Goal: Find specific fact: Find specific fact

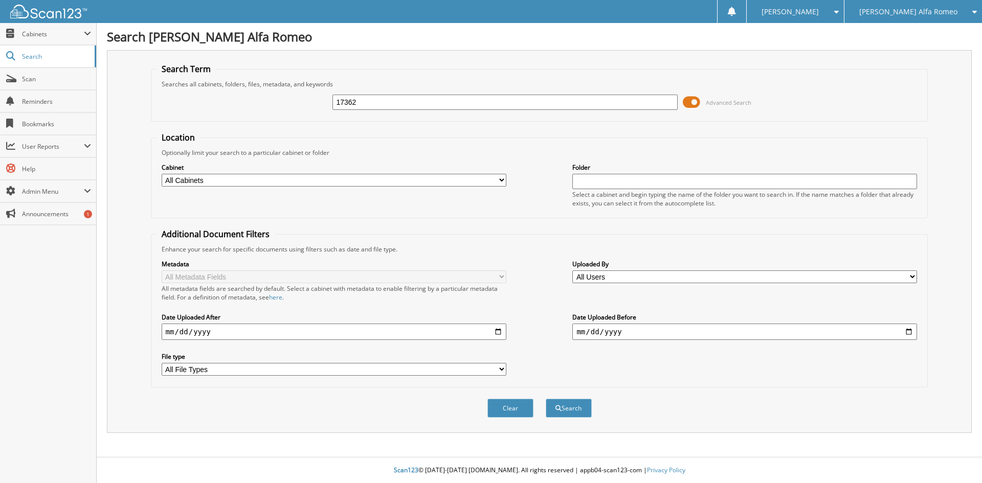
type input "17362"
click at [546, 399] on button "Search" at bounding box center [569, 408] width 46 height 19
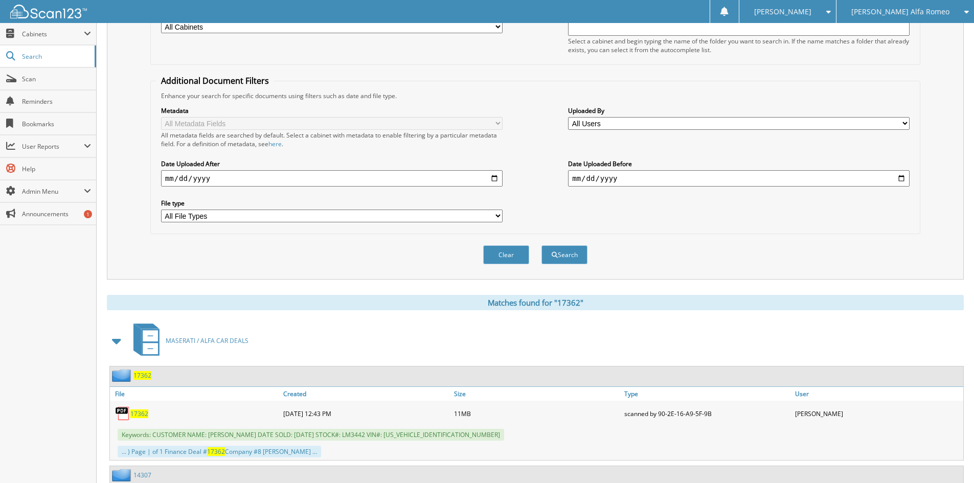
scroll to position [205, 0]
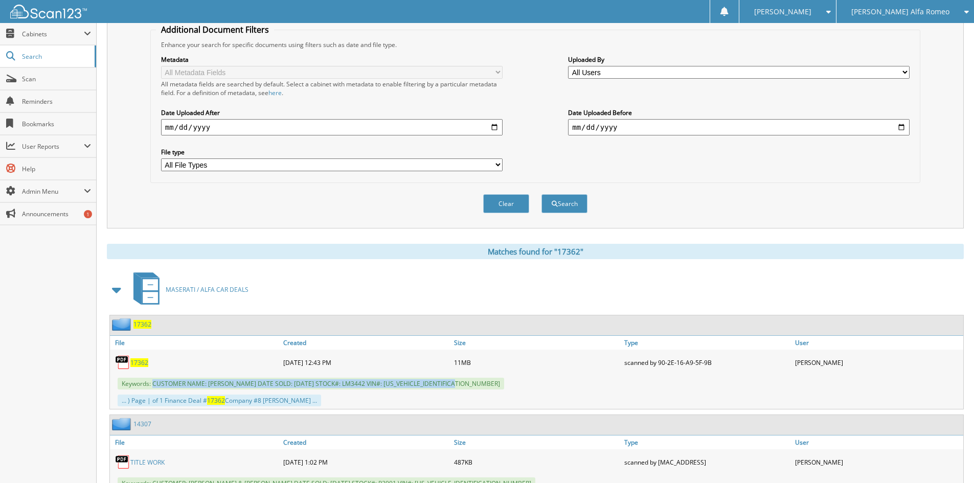
drag, startPoint x: 153, startPoint y: 385, endPoint x: 471, endPoint y: 386, distance: 317.1
click at [471, 386] on div "Keywords: CUSTOMER NAME: [PERSON_NAME] DATE SOLD: [DATE] STOCK#: LM3442 VIN#: […" at bounding box center [537, 383] width 854 height 17
copy span "CUSTOMER NAME: [PERSON_NAME] DATE SOLD: [DATE] STOCK#: LM3442 VIN#: [US_VEHICLE…"
click at [770, 225] on div "Clear Search" at bounding box center [535, 203] width 770 height 41
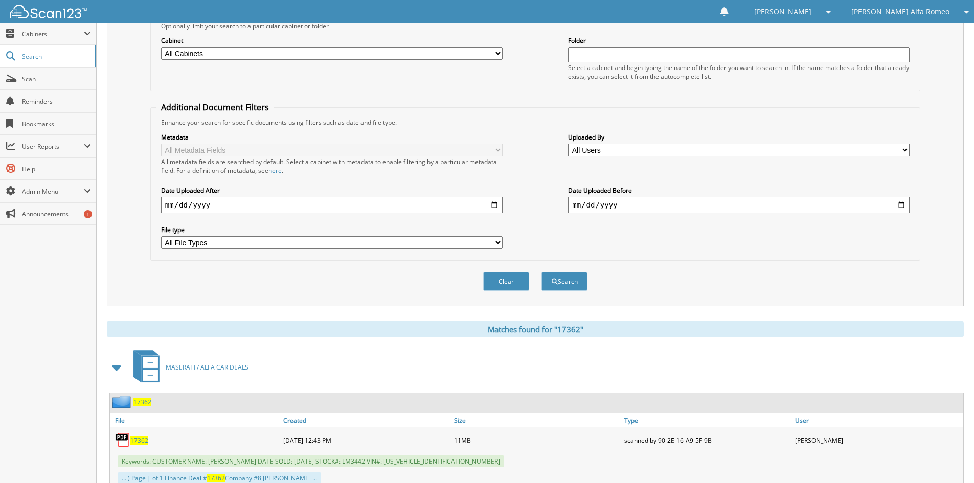
scroll to position [0, 0]
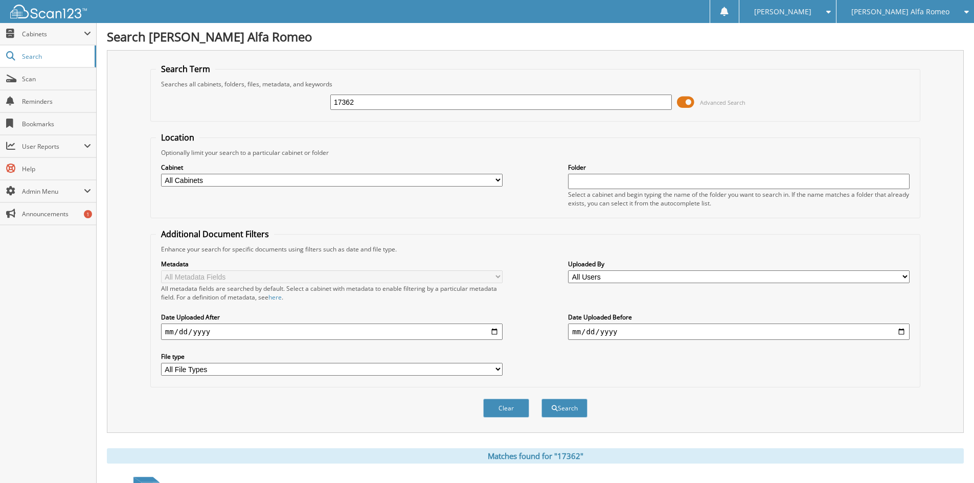
drag, startPoint x: 397, startPoint y: 102, endPoint x: 128, endPoint y: 82, distance: 269.7
click at [159, 85] on fieldset "Search Term Searches all cabinets, folders, files, metadata, and keywords 17362…" at bounding box center [535, 92] width 770 height 58
type input "17363"
click at [542, 399] on button "Search" at bounding box center [565, 408] width 46 height 19
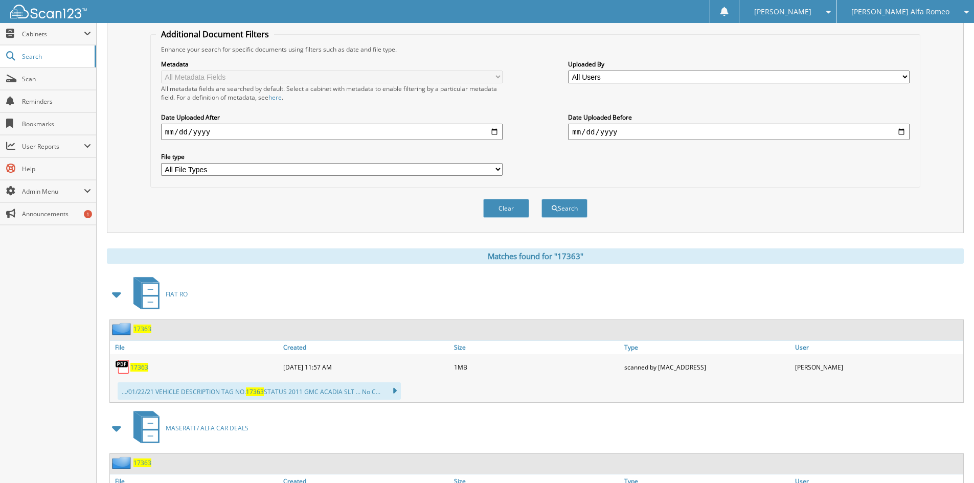
scroll to position [205, 0]
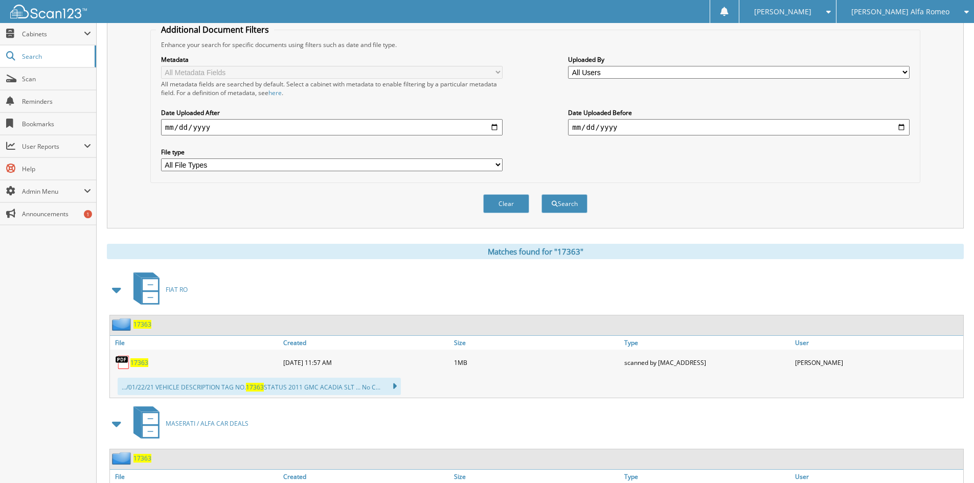
click at [117, 287] on span at bounding box center [117, 290] width 14 height 18
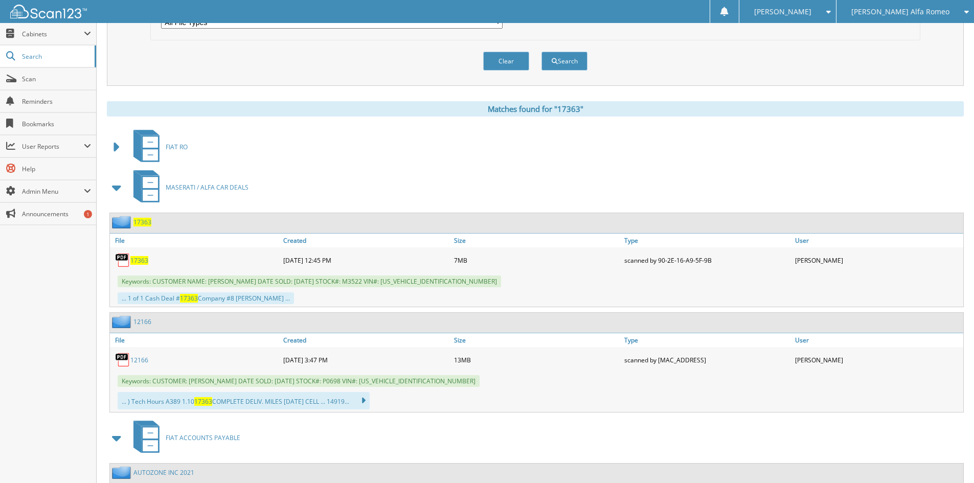
scroll to position [358, 0]
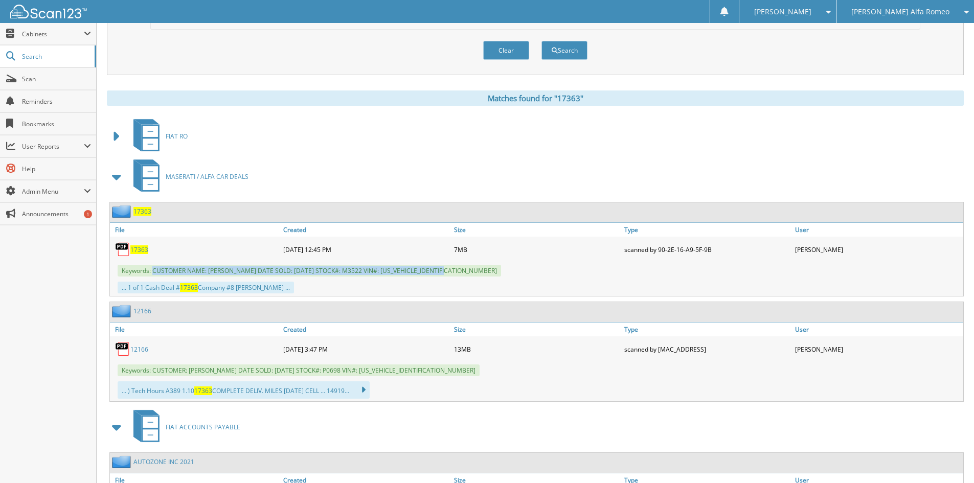
drag, startPoint x: 153, startPoint y: 270, endPoint x: 455, endPoint y: 275, distance: 301.3
click at [455, 275] on span "Keywords: CUSTOMER NAME: [PERSON_NAME] DATE SOLD: [DATE] STOCK#: M3522 VIN#: [U…" at bounding box center [310, 271] width 384 height 12
copy span "CUSTOMER NAME: [PERSON_NAME] DATE SOLD: [DATE] STOCK#: M3522 VIN#: [US_VEHICLE_…"
click at [305, 62] on div "Clear Search" at bounding box center [535, 50] width 770 height 41
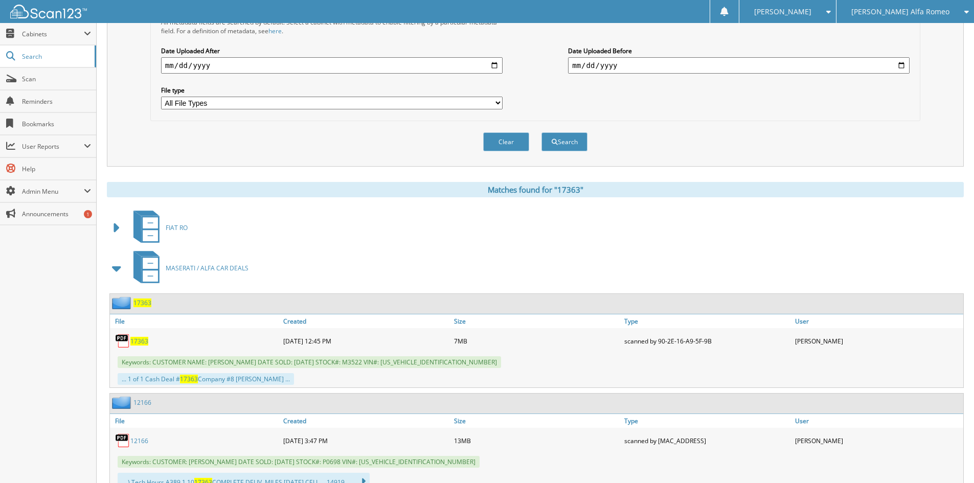
scroll to position [51, 0]
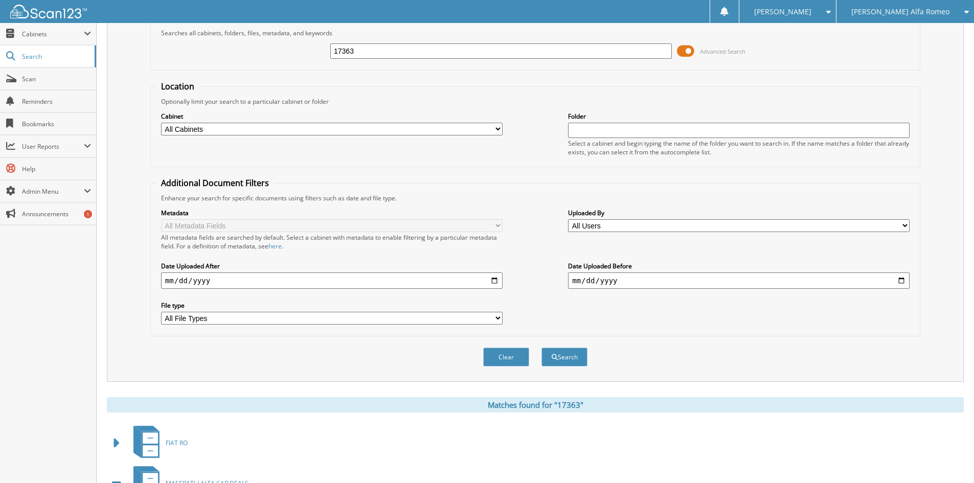
drag, startPoint x: 462, startPoint y: 49, endPoint x: 86, endPoint y: 21, distance: 377.5
type input "17282"
click at [542, 348] on button "Search" at bounding box center [565, 357] width 46 height 19
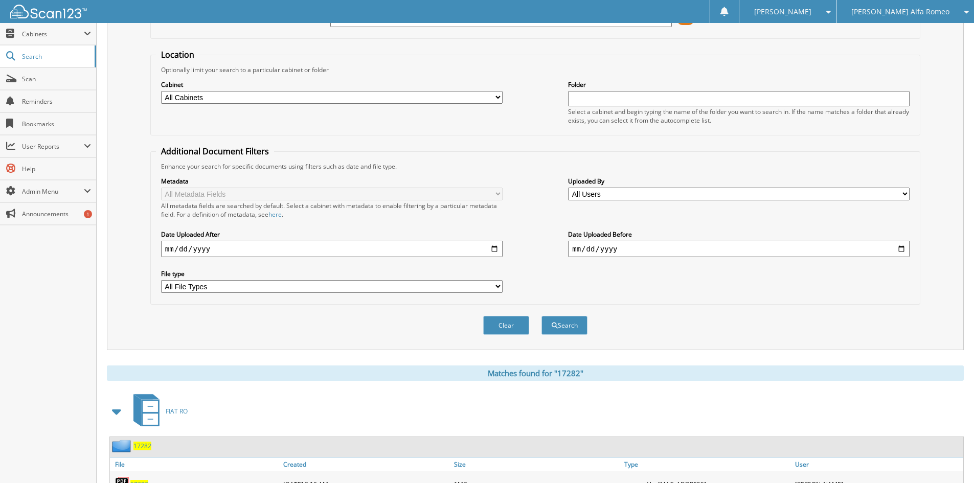
scroll to position [205, 0]
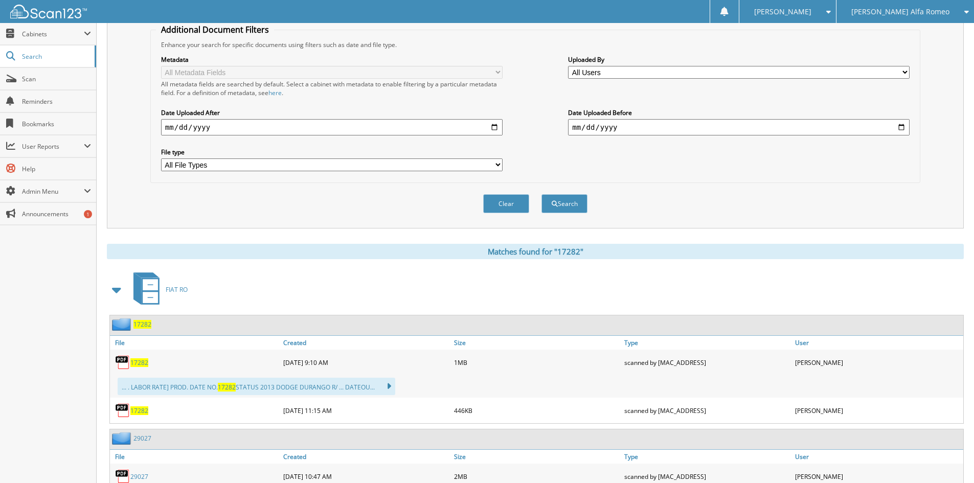
click at [118, 288] on span at bounding box center [117, 290] width 14 height 18
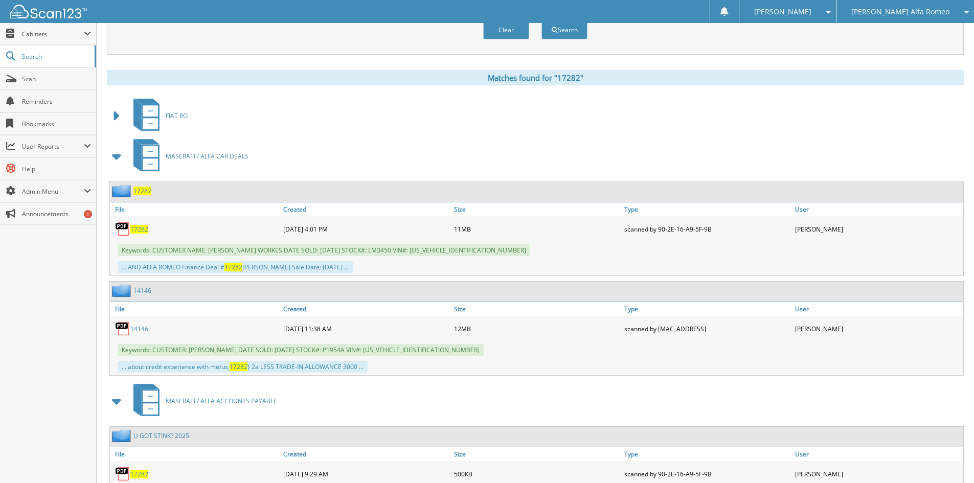
scroll to position [409, 0]
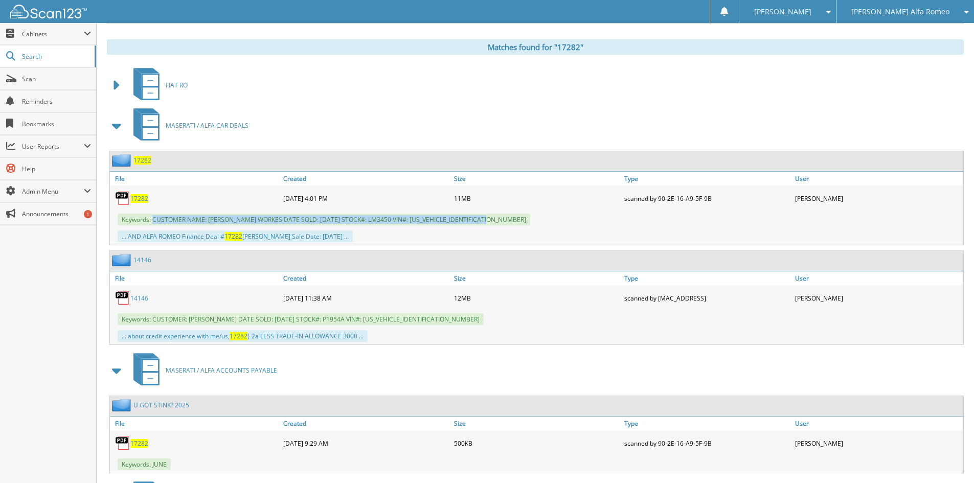
drag, startPoint x: 152, startPoint y: 218, endPoint x: 493, endPoint y: 222, distance: 340.7
click at [493, 222] on span "Keywords: CUSTOMER NAME: JENNIFER MURPHEY WORKES DATE SOLD: 07/31/2025 STOCK#: …" at bounding box center [324, 220] width 413 height 12
copy span "CUSTOMER NAME: JENNIFER MURPHEY WORKES DATE SOLD: 07/31/2025 STOCK#: LM3450 VIN…"
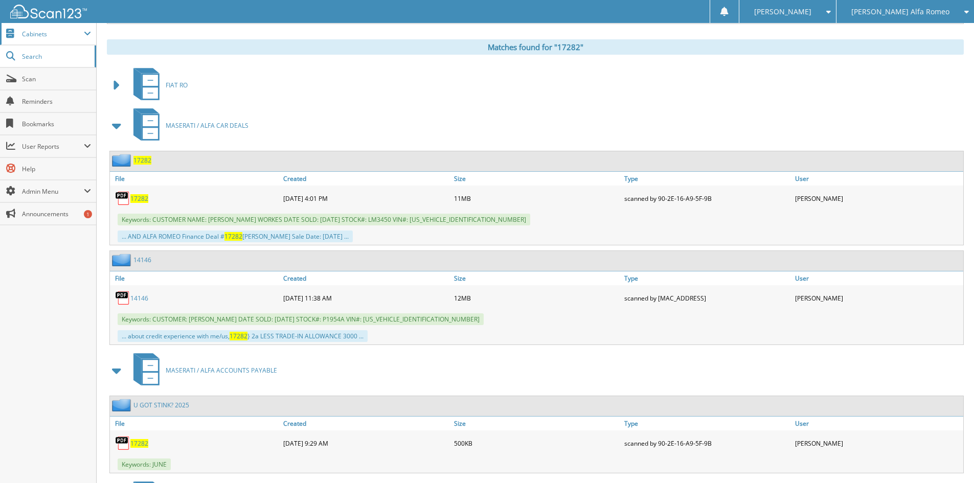
click at [55, 36] on span "Cabinets" at bounding box center [53, 34] width 62 height 9
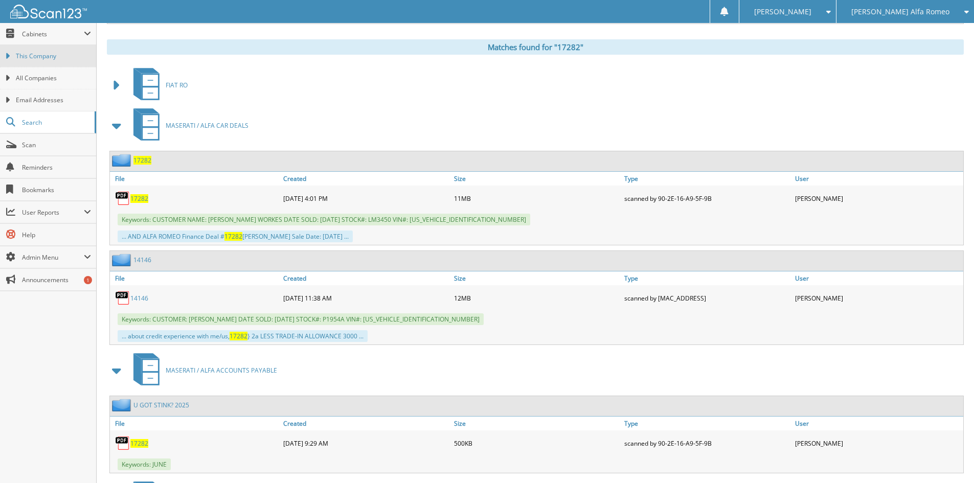
drag, startPoint x: 53, startPoint y: 58, endPoint x: 55, endPoint y: 45, distance: 12.9
click at [53, 58] on span "This Company" at bounding box center [53, 56] width 75 height 9
